Goal: Task Accomplishment & Management: Use online tool/utility

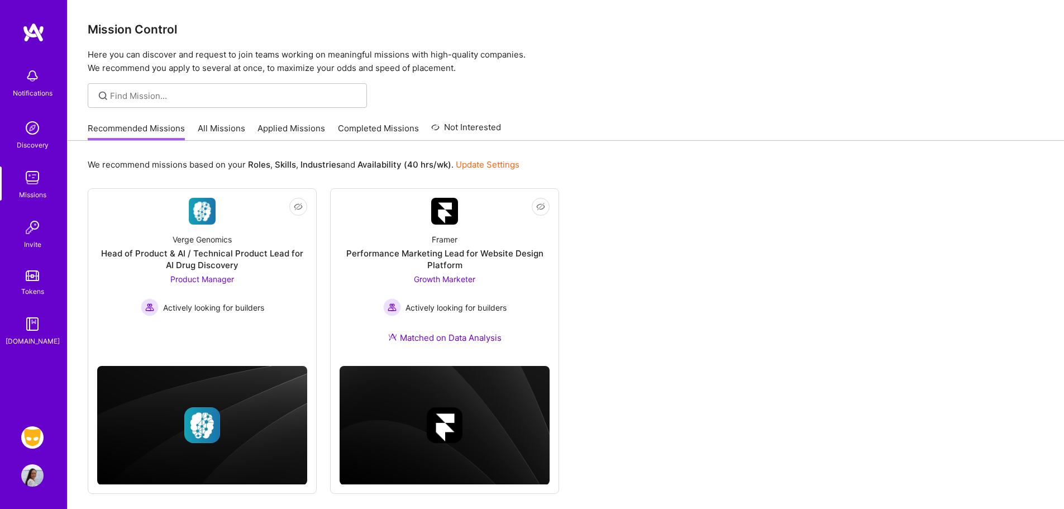
click at [37, 440] on img at bounding box center [32, 437] width 22 height 22
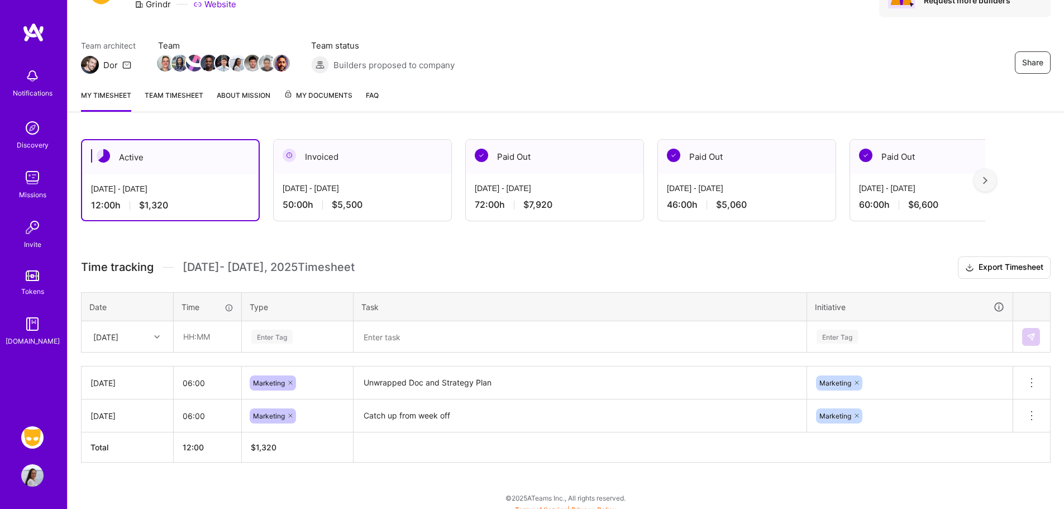
scroll to position [75, 0]
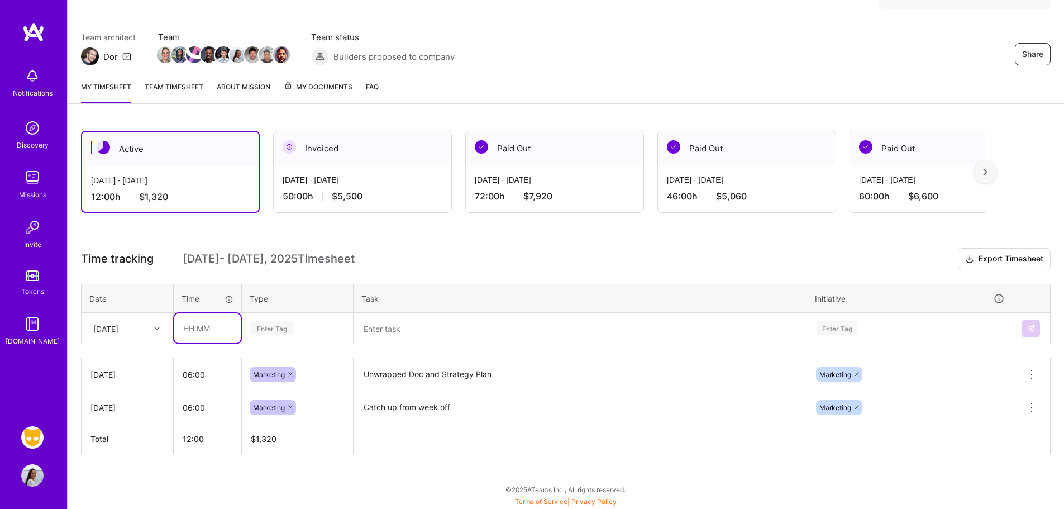
click at [221, 327] on input "text" at bounding box center [207, 328] width 66 height 30
type input "06:00"
click at [304, 324] on div "Enter Tag" at bounding box center [297, 328] width 94 height 14
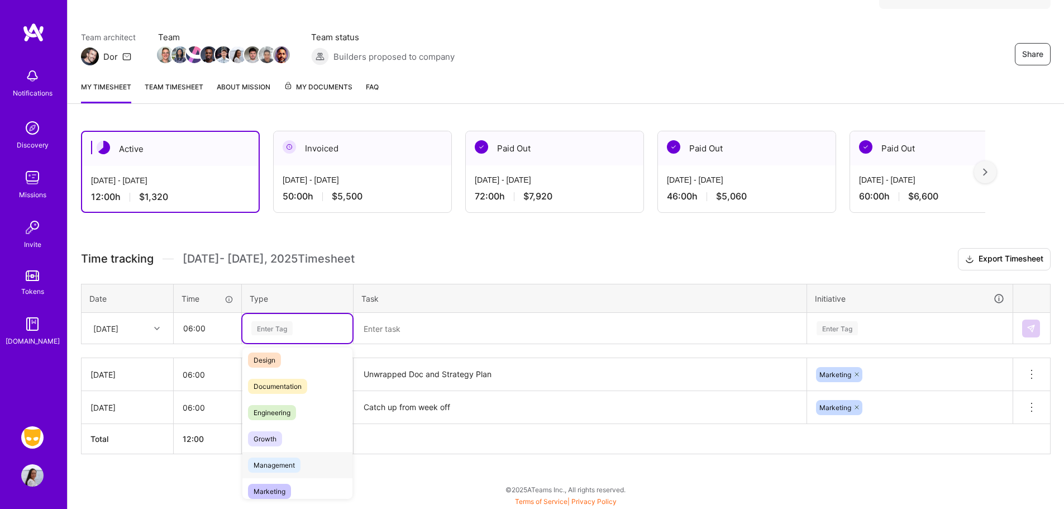
scroll to position [32, 0]
click at [280, 485] on span "Marketing" at bounding box center [269, 490] width 43 height 15
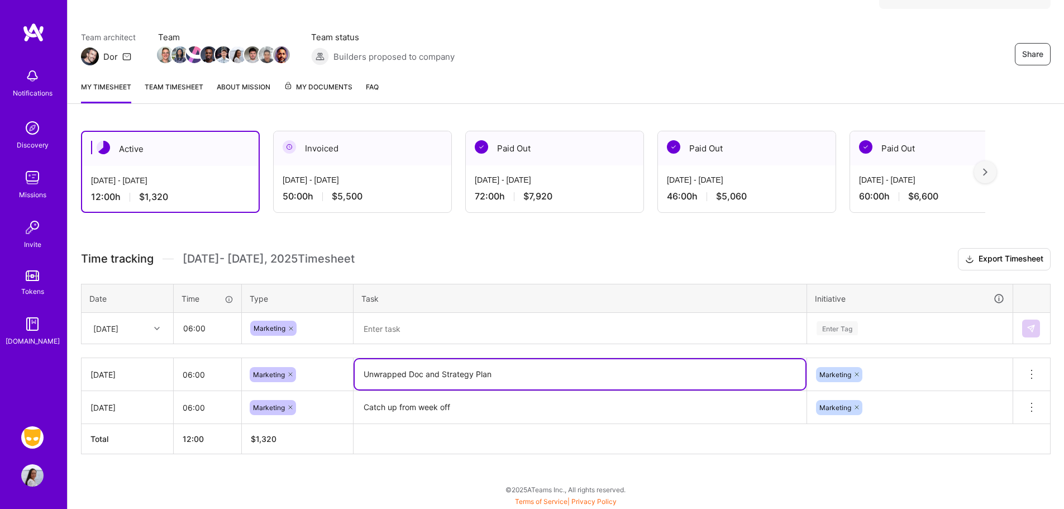
drag, startPoint x: 498, startPoint y: 373, endPoint x: 328, endPoint y: 370, distance: 169.8
click at [307, 373] on tr "[DATE] 06:00 Marketing Unwrapped Doc and Strategy Plan Marketing Delete row" at bounding box center [566, 374] width 969 height 33
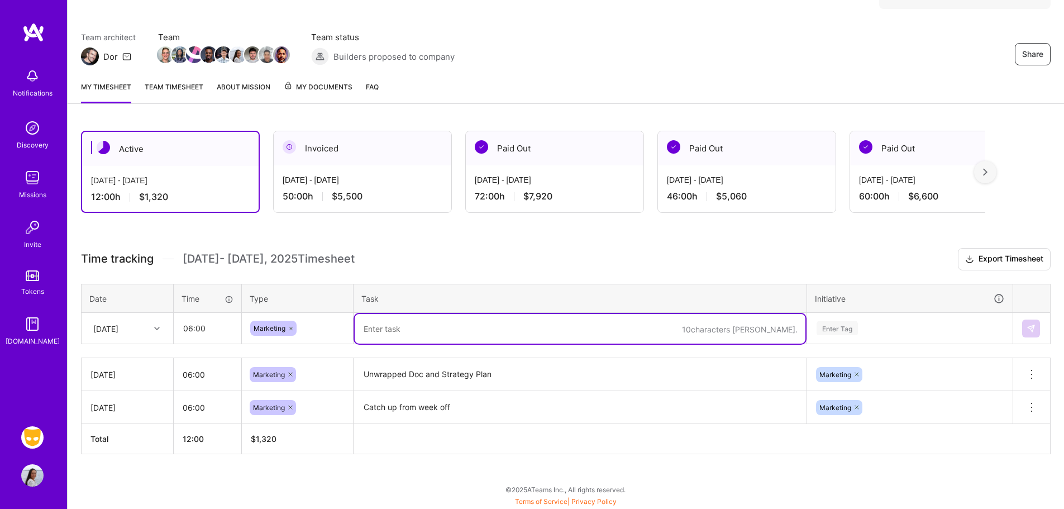
click at [390, 328] on textarea at bounding box center [580, 329] width 451 height 30
paste textarea "Unwrapped Doc and Strategy Plan"
drag, startPoint x: 408, startPoint y: 329, endPoint x: 604, endPoint y: 360, distance: 199.1
click at [605, 366] on div "Time tracking [DATE] - [DATE] Timesheet Export Timesheet Date Time Type Task In…" at bounding box center [566, 351] width 970 height 206
type textarea "Unwrapped, Merch Store"
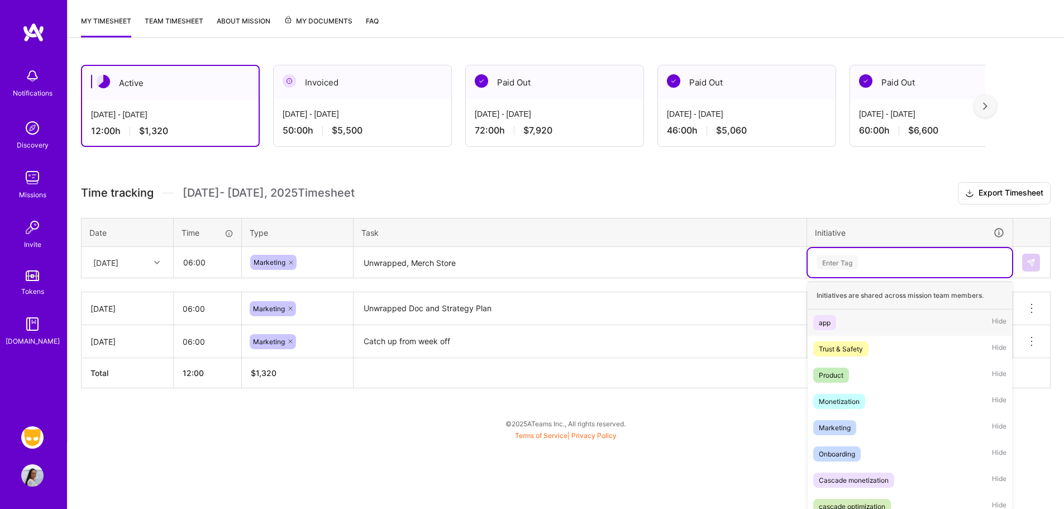
scroll to position [142, 0]
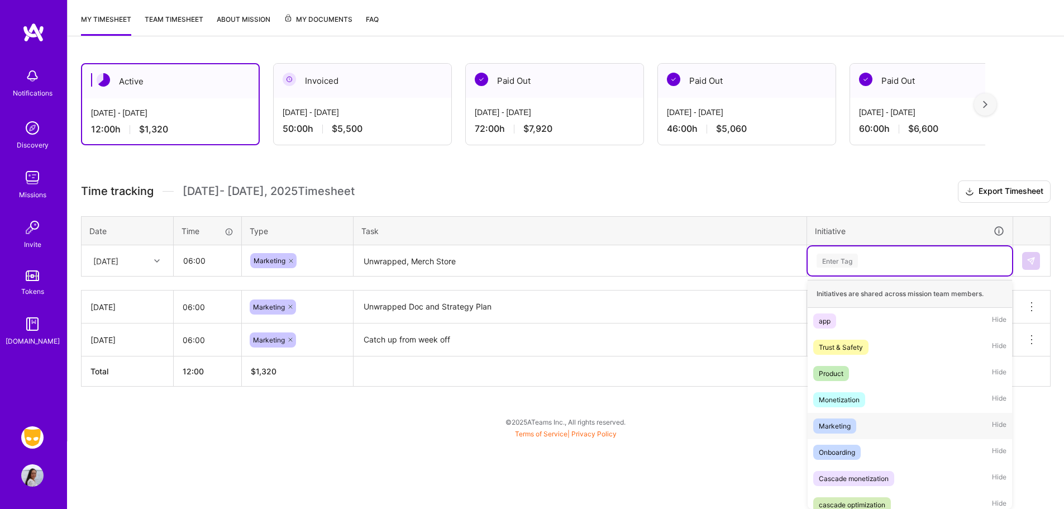
click at [846, 432] on span "Marketing" at bounding box center [834, 425] width 43 height 15
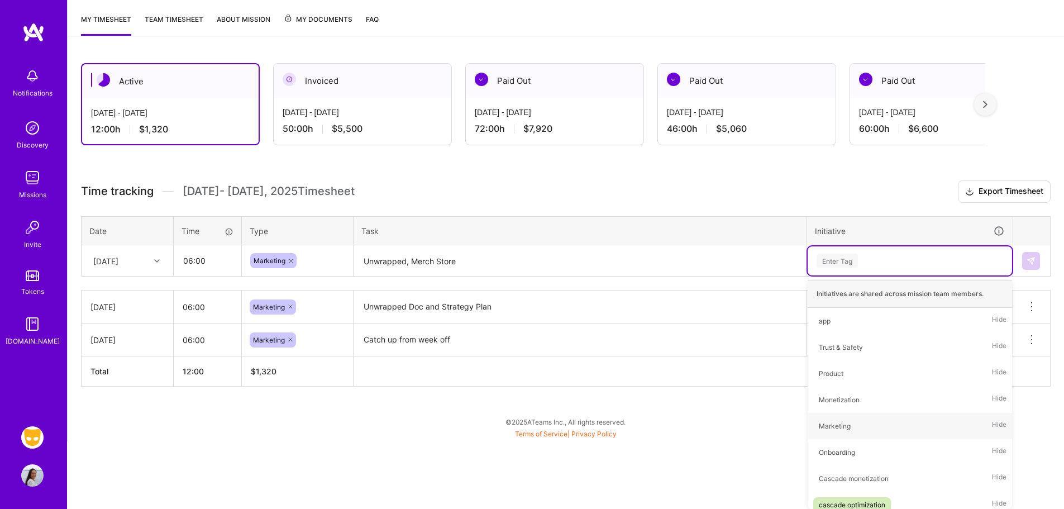
scroll to position [75, 0]
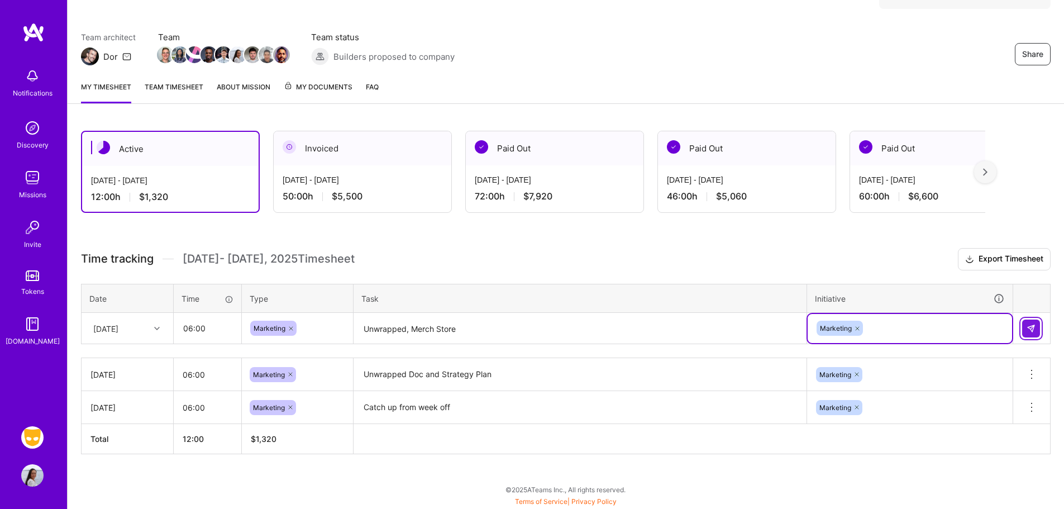
click at [1025, 326] on button at bounding box center [1031, 328] width 18 height 18
